Goal: Information Seeking & Learning: Check status

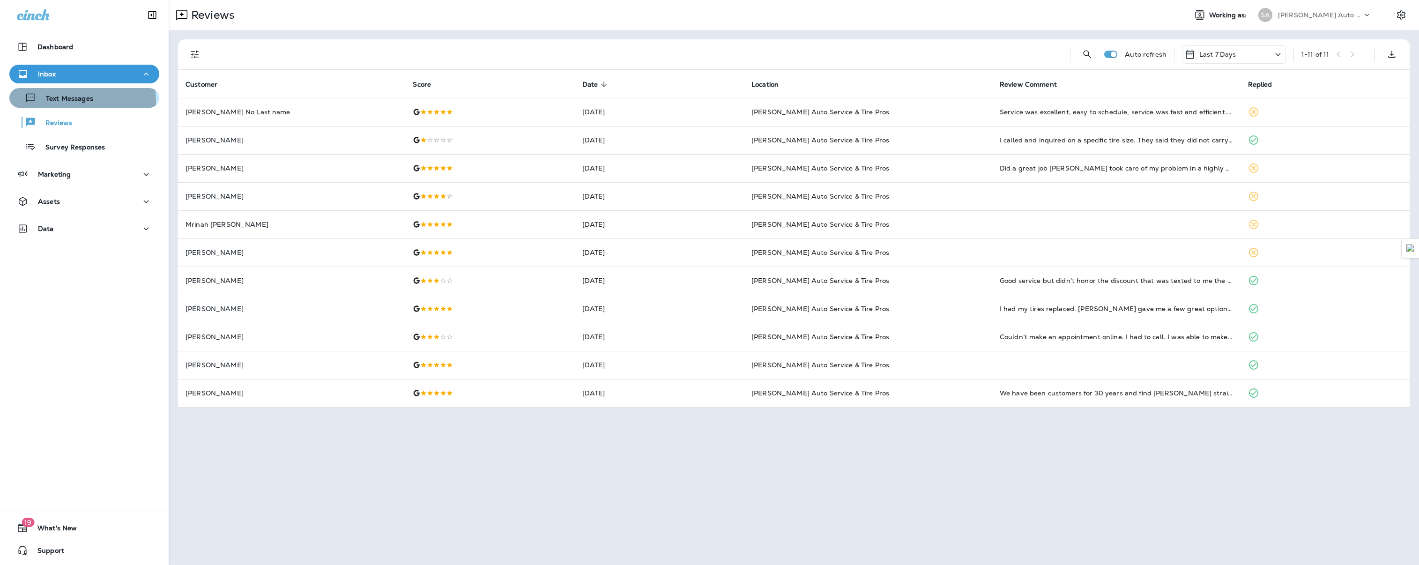
click at [38, 102] on p "Text Messages" at bounding box center [65, 99] width 57 height 9
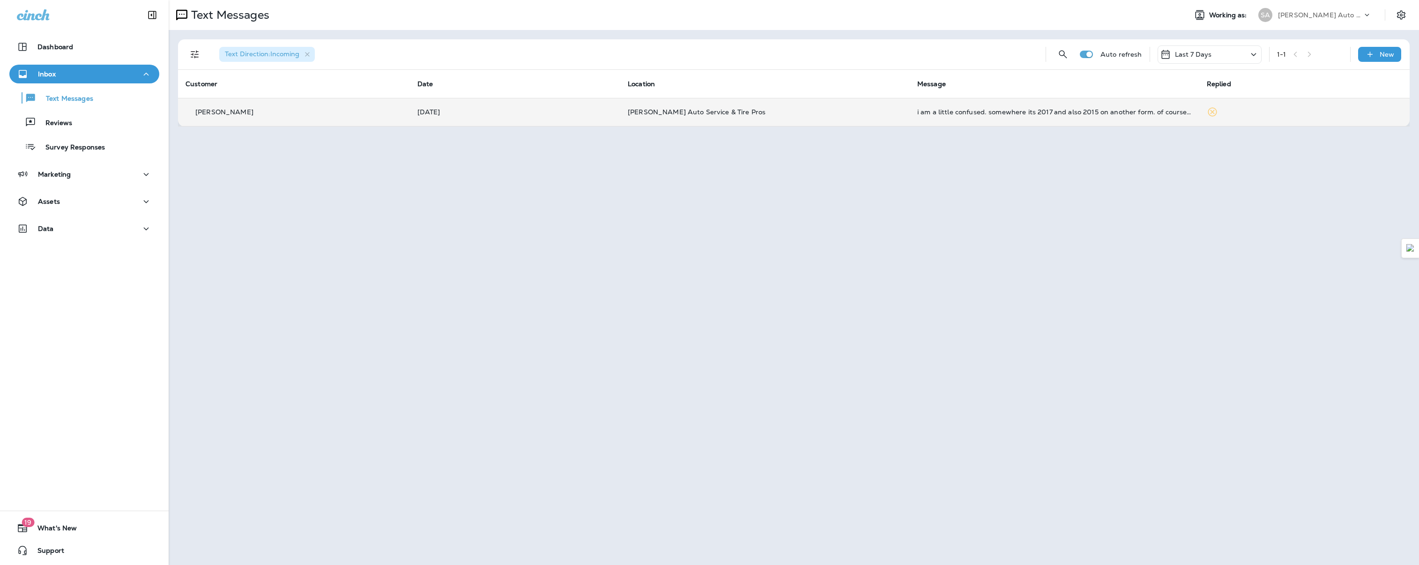
click at [309, 123] on td "[PERSON_NAME]" at bounding box center [294, 112] width 232 height 28
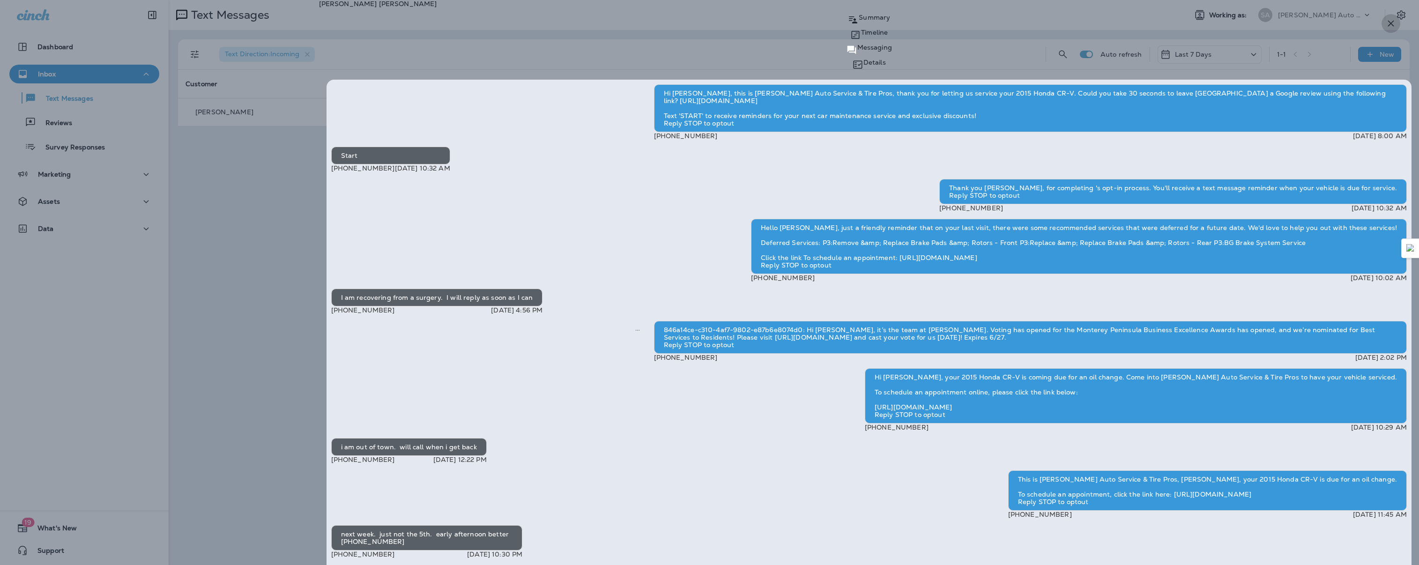
click at [1398, 29] on button "button" at bounding box center [1390, 23] width 19 height 19
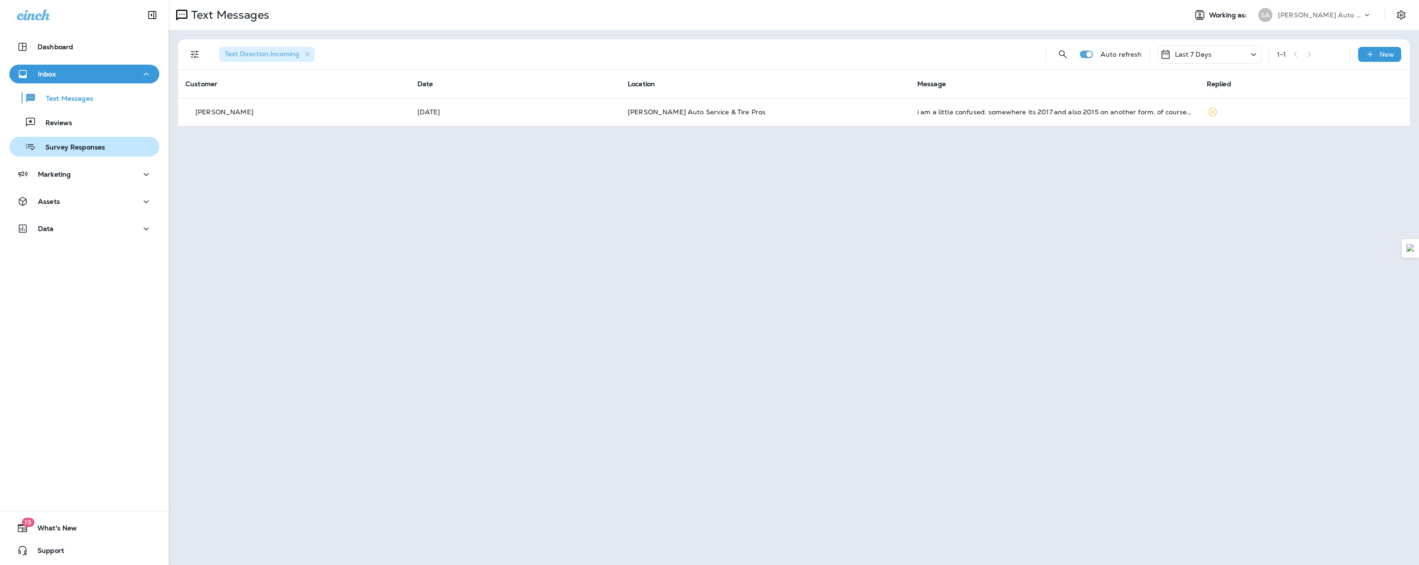
click at [76, 146] on p "Survey Responses" at bounding box center [70, 147] width 69 height 9
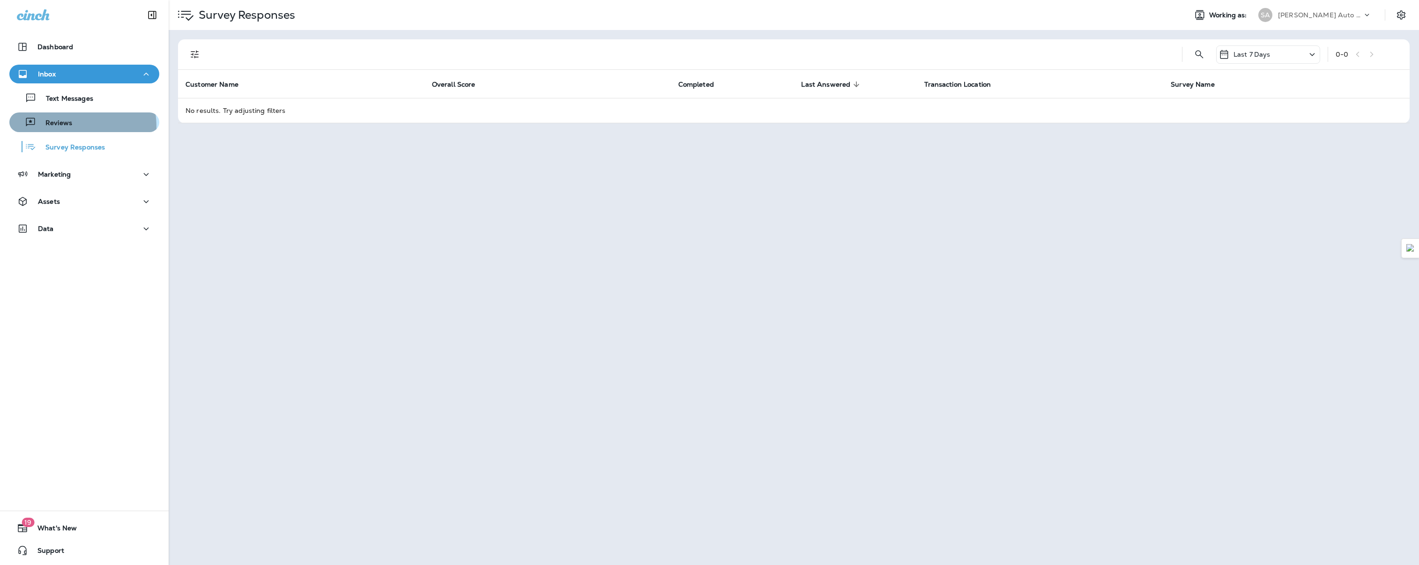
click at [51, 128] on div "Reviews" at bounding box center [42, 122] width 59 height 14
